Goal: Task Accomplishment & Management: Use online tool/utility

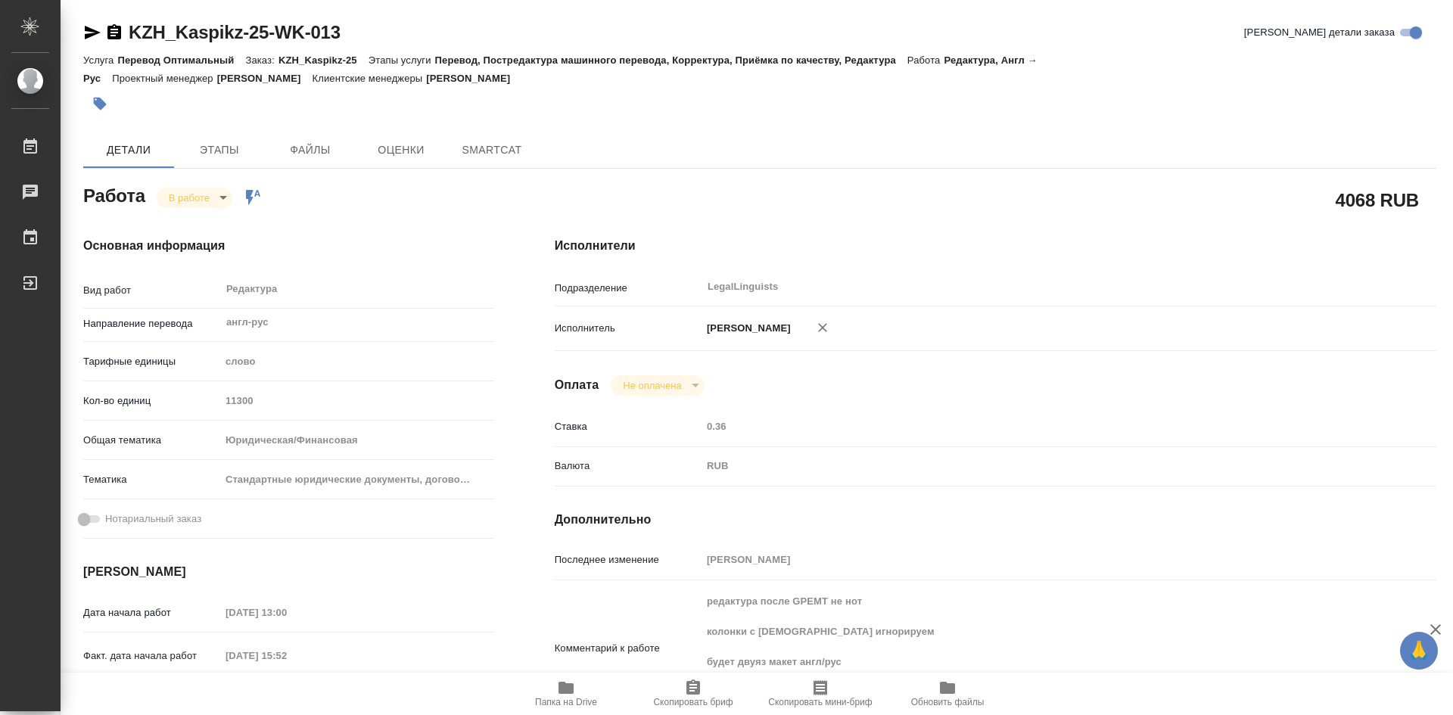
type textarea "x"
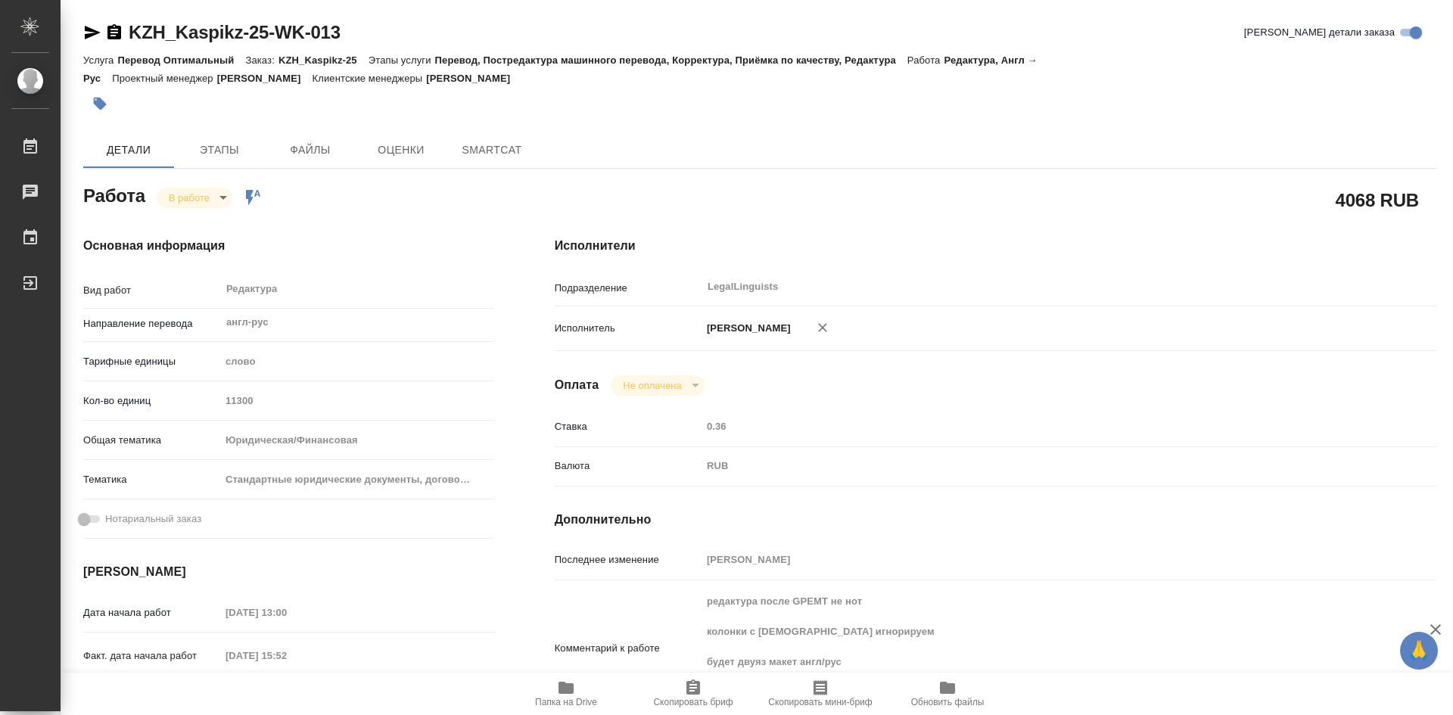
type textarea "x"
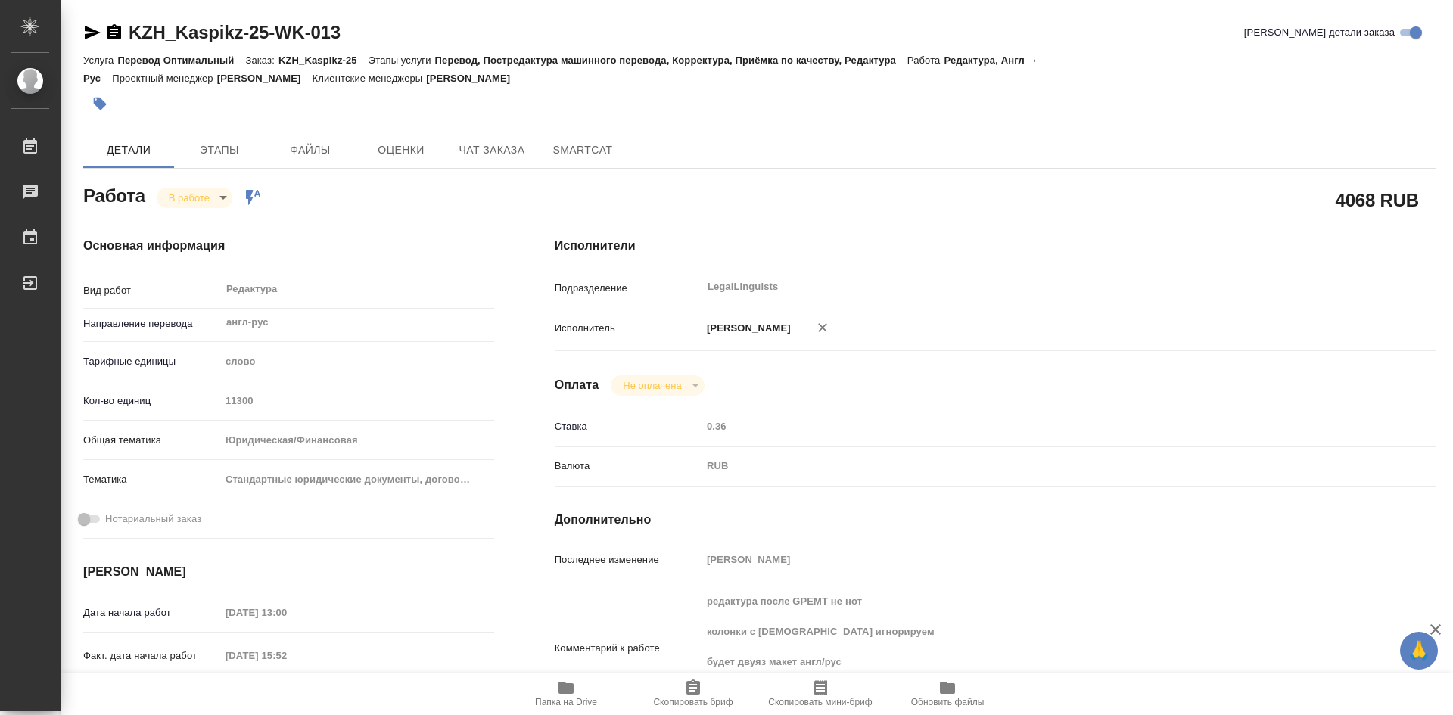
type textarea "x"
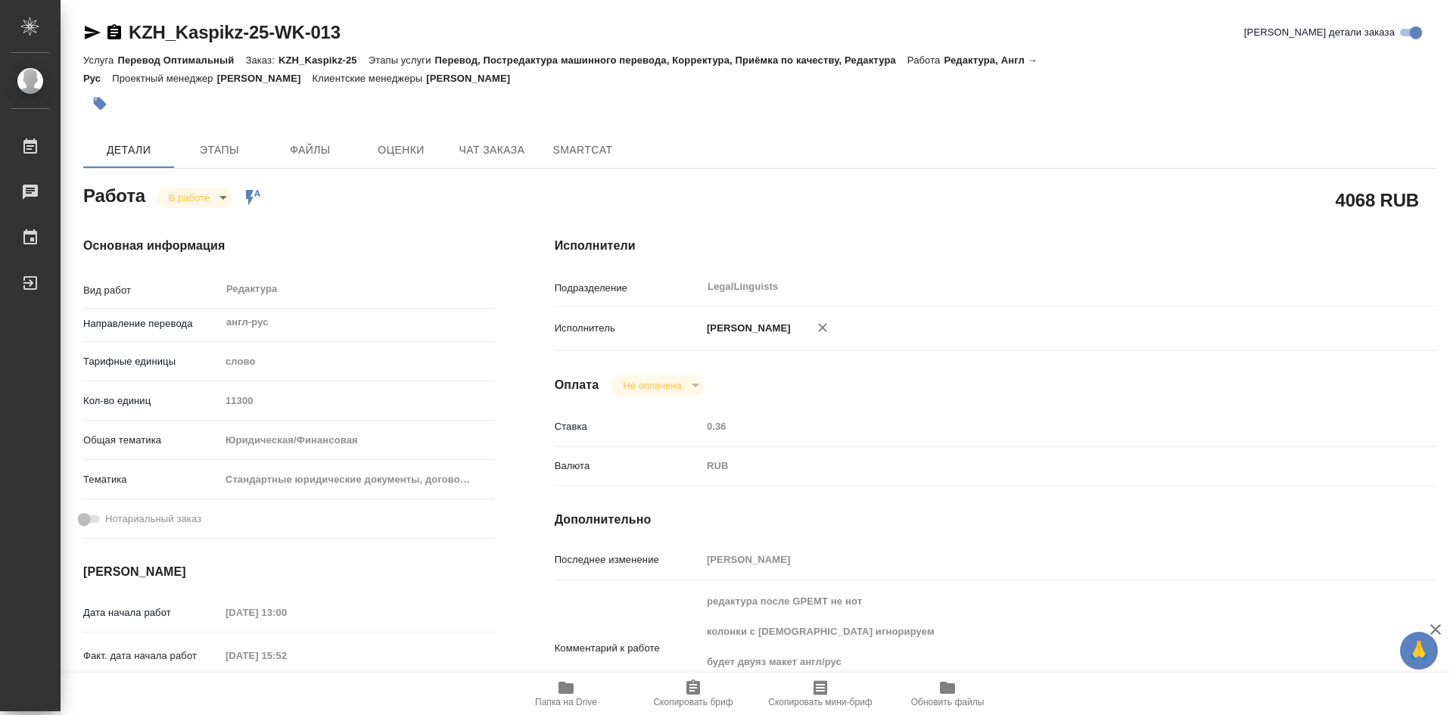
type textarea "x"
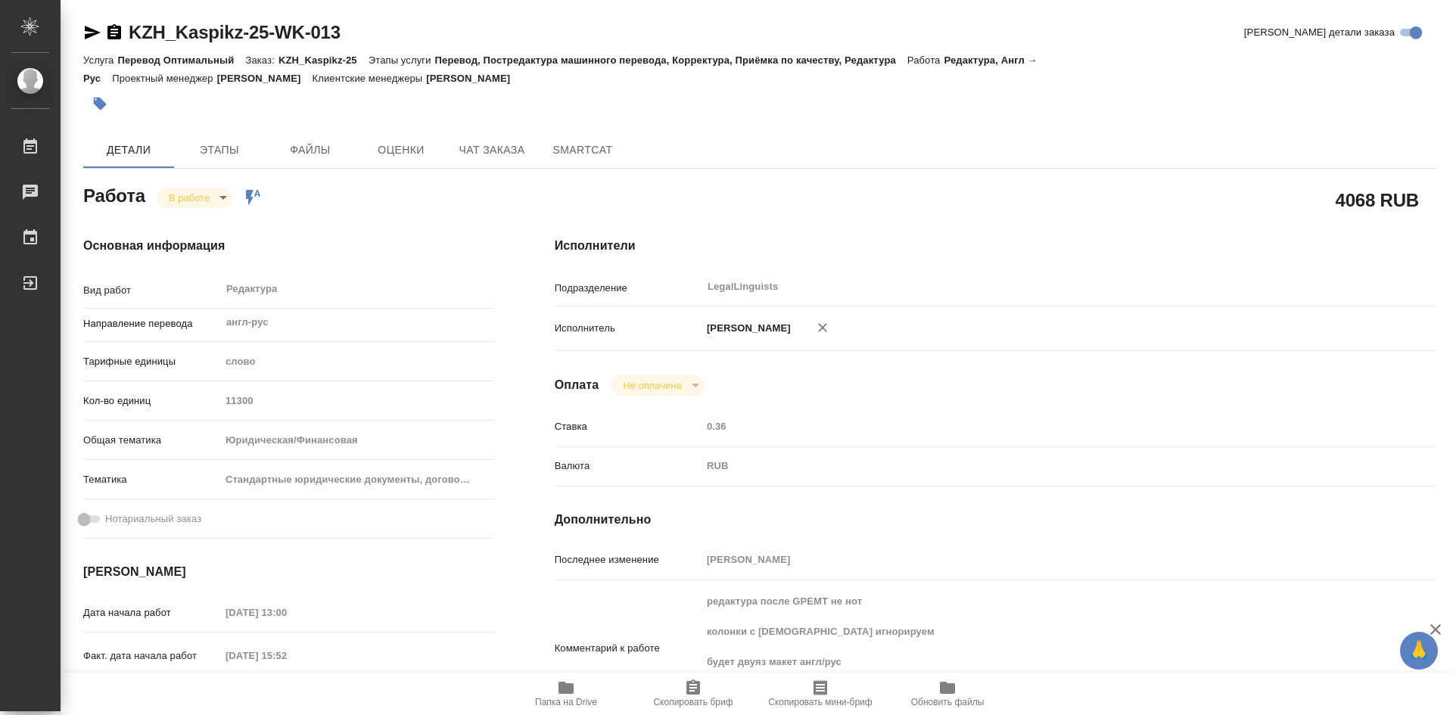
click at [219, 196] on body "🙏 .cls-1 fill:#fff; AWATERA [PERSON_NAME] Чаты График Выйти KZH_Kaspikz-25-WK-0…" at bounding box center [726, 357] width 1453 height 715
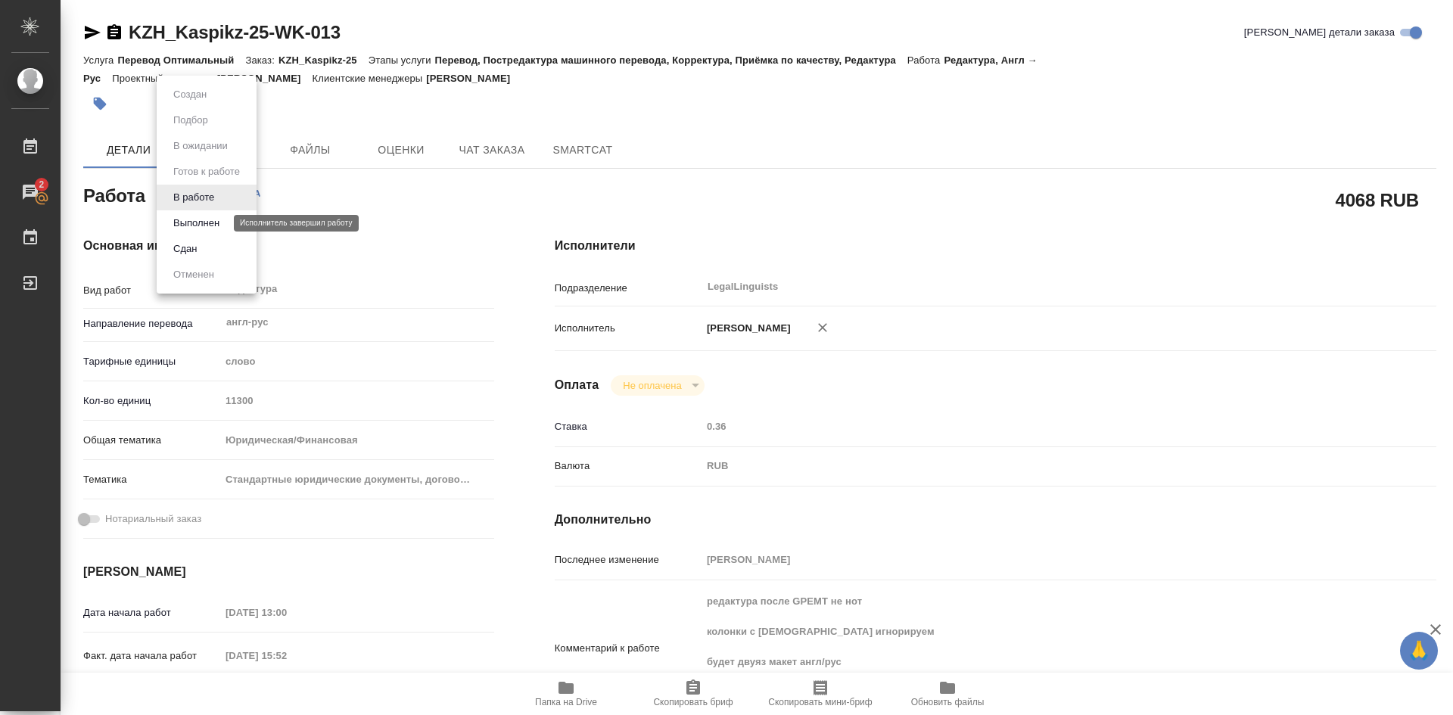
click at [199, 226] on button "Выполнен" at bounding box center [196, 223] width 55 height 17
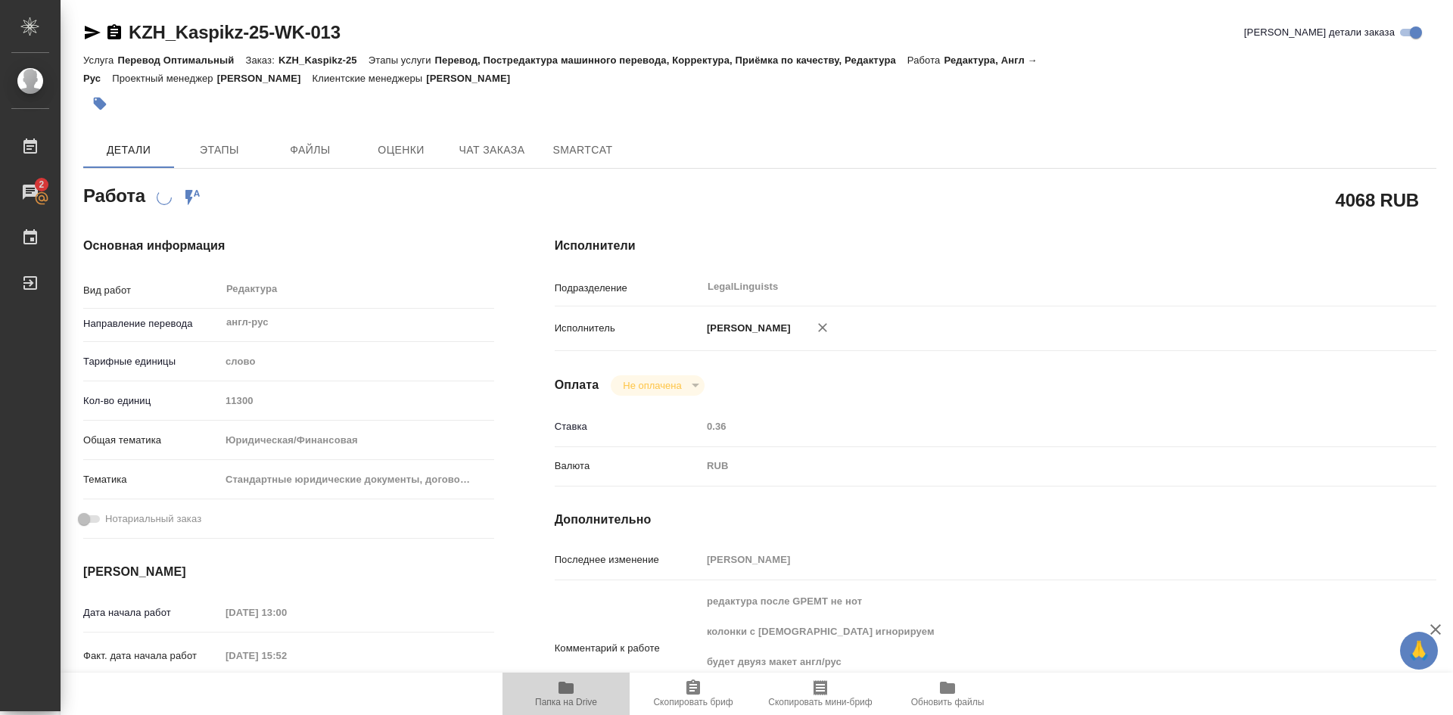
click at [571, 687] on icon "button" at bounding box center [566, 688] width 15 height 12
type textarea "x"
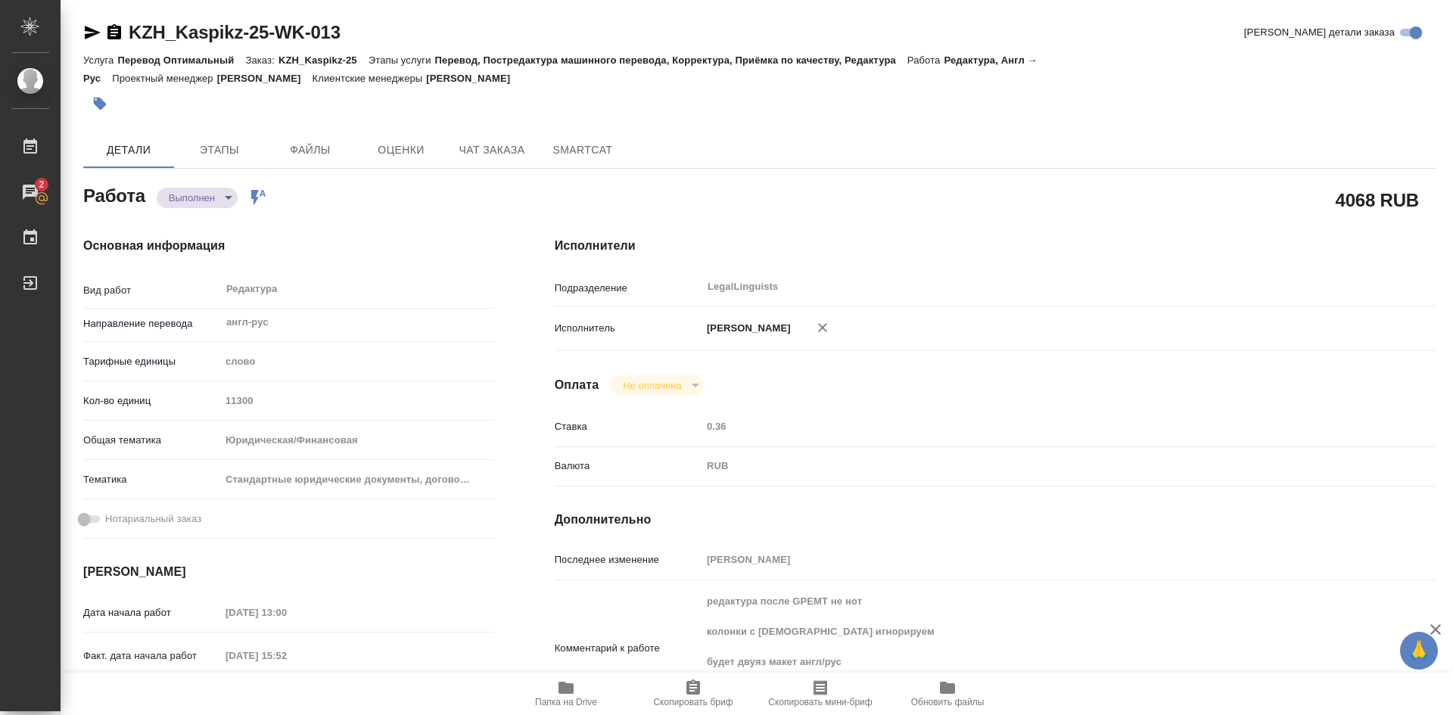
type textarea "x"
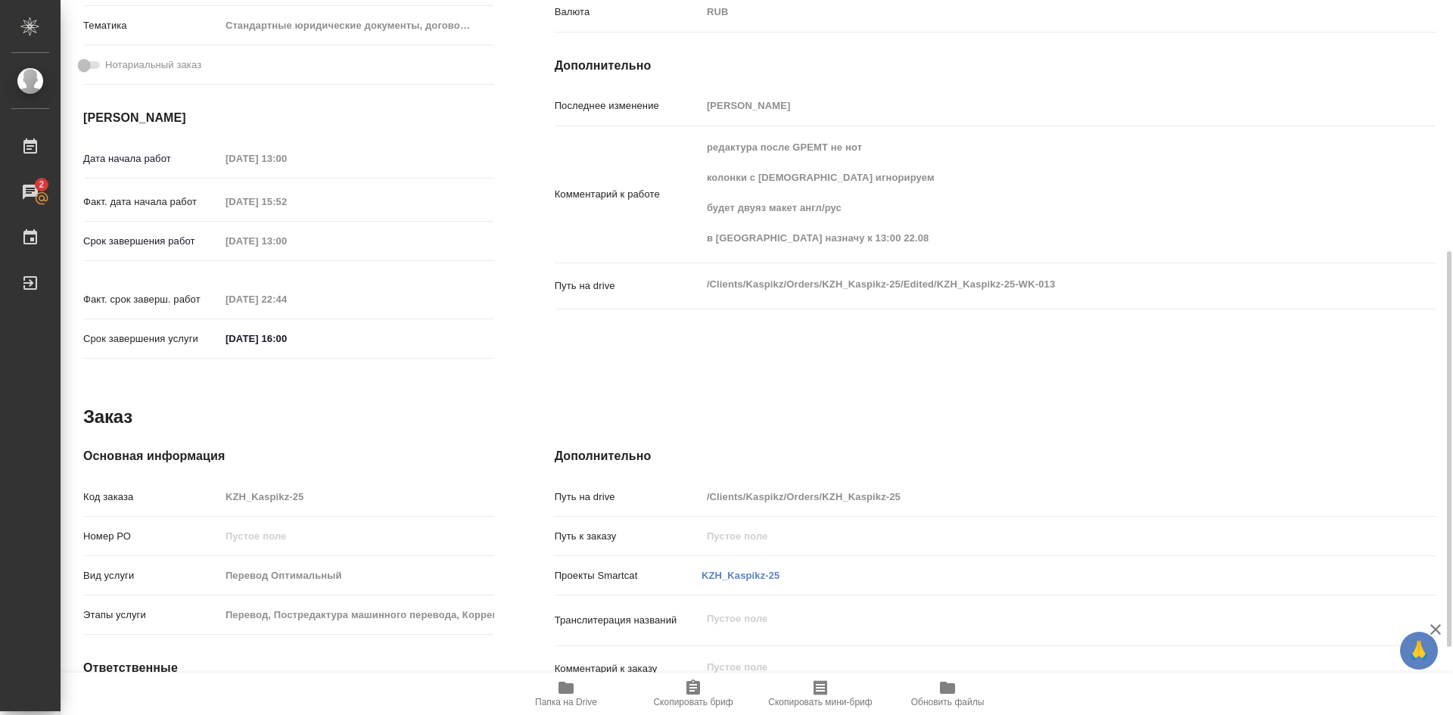
scroll to position [576, 0]
